Goal: Task Accomplishment & Management: Manage account settings

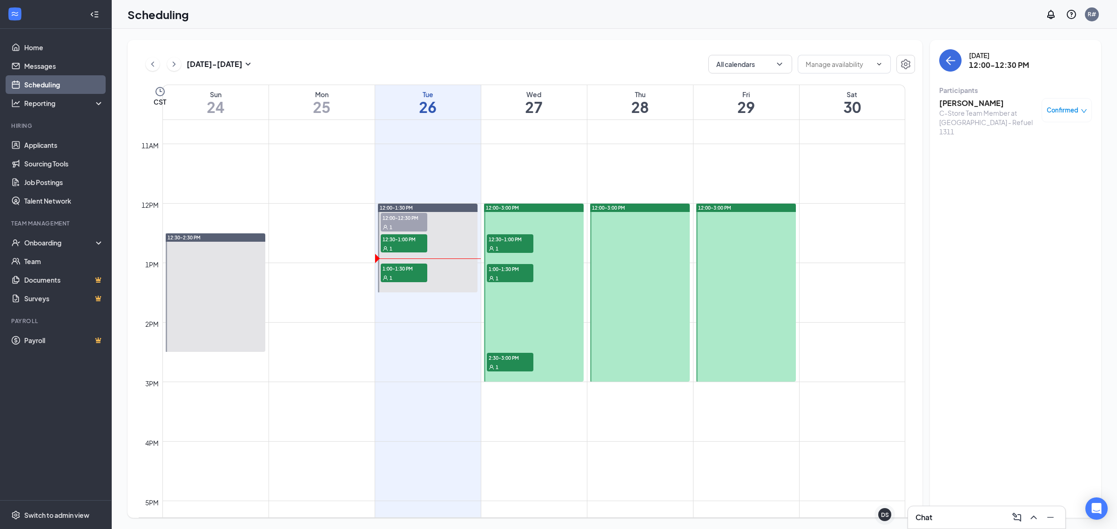
click at [1056, 113] on span "Confirmed" at bounding box center [1062, 110] width 32 height 9
click at [1036, 175] on span "Mark as no-show" at bounding box center [1039, 172] width 52 height 10
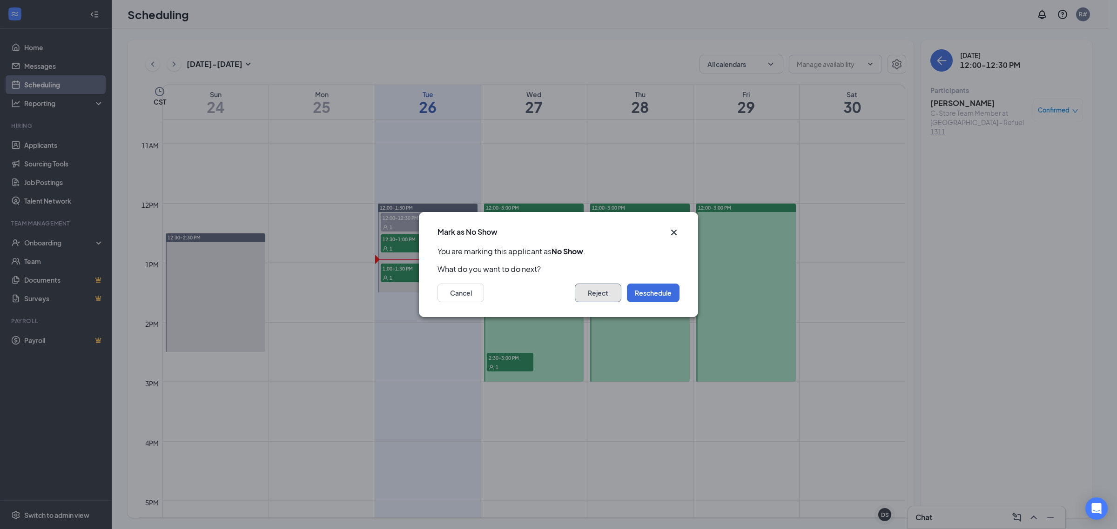
click at [604, 296] on button "Reject" at bounding box center [598, 293] width 47 height 19
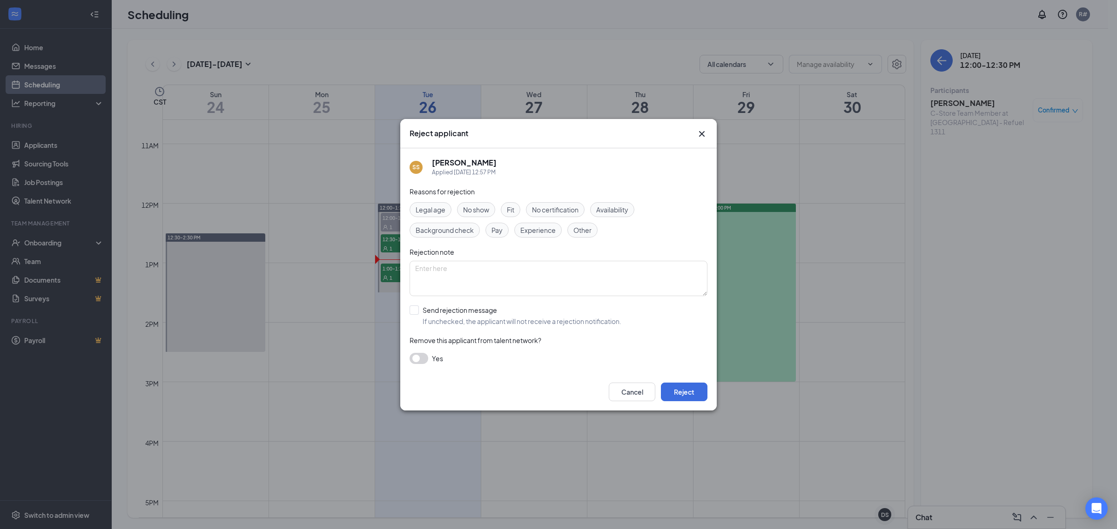
click at [513, 210] on span "Fit" at bounding box center [510, 210] width 7 height 10
click at [473, 210] on span "No show" at bounding box center [476, 210] width 26 height 10
click at [457, 310] on input "Send rejection message If unchecked, the applicant will not receive a rejection…" at bounding box center [515, 316] width 212 height 20
checkbox input "true"
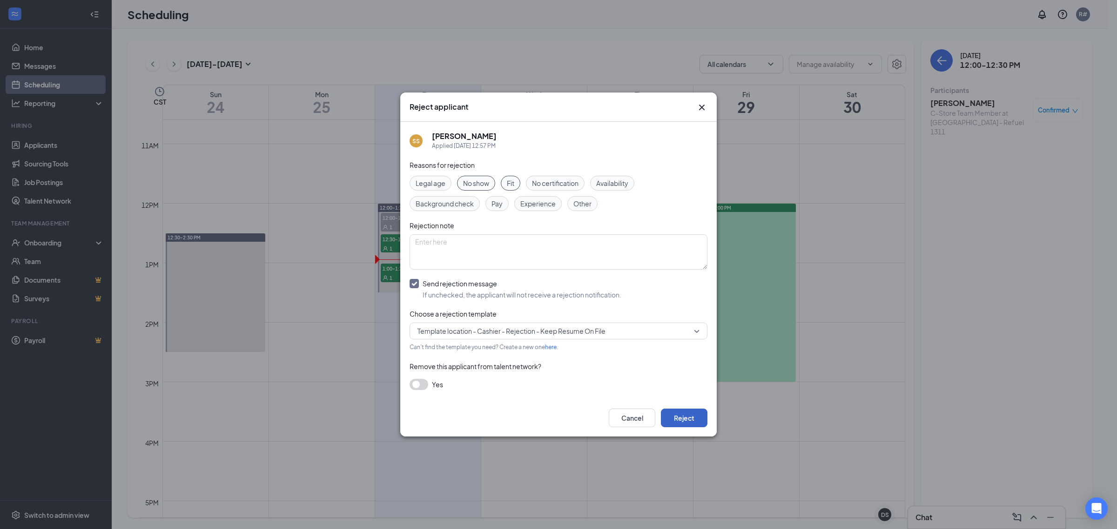
click at [678, 419] on button "Reject" at bounding box center [684, 418] width 47 height 19
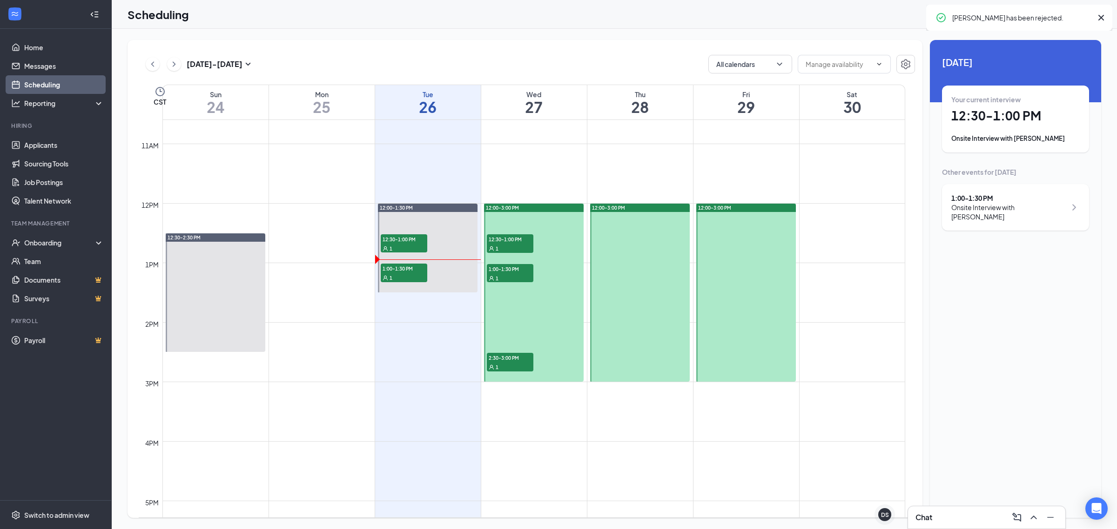
click at [400, 271] on span "1:00-1:30 PM" at bounding box center [404, 268] width 47 height 9
